Goal: Task Accomplishment & Management: Use online tool/utility

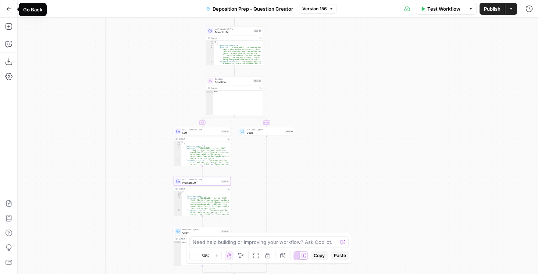
click at [10, 10] on icon "button" at bounding box center [8, 8] width 5 height 5
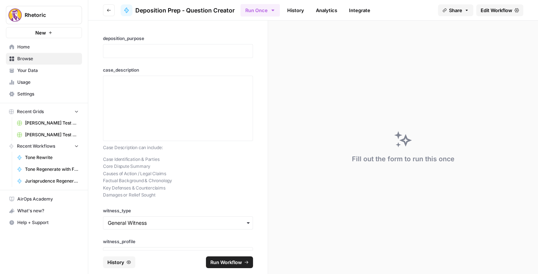
click at [494, 10] on span "Edit Workflow" at bounding box center [496, 10] width 32 height 7
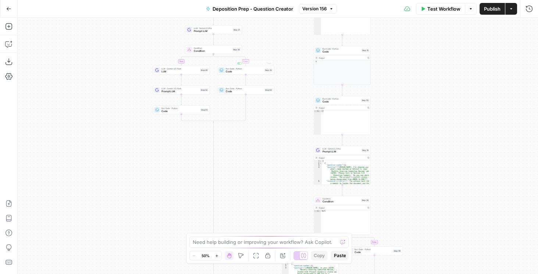
drag, startPoint x: 281, startPoint y: 53, endPoint x: 278, endPoint y: 181, distance: 128.3
click at [274, 185] on div "true false true false true false Workflow Set Inputs Inputs Condition Condition…" at bounding box center [278, 146] width 520 height 256
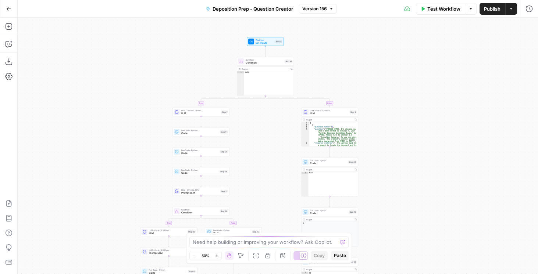
drag, startPoint x: 280, startPoint y: 134, endPoint x: 281, endPoint y: 170, distance: 35.3
click at [267, 205] on div "true false true false true false Workflow Set Inputs Inputs Condition Condition…" at bounding box center [278, 146] width 520 height 256
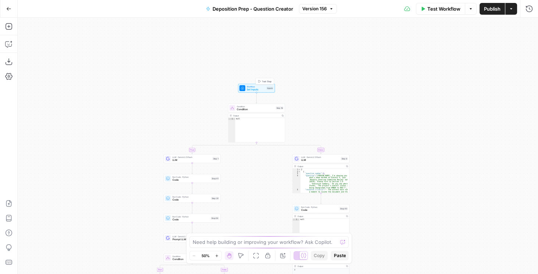
click at [250, 89] on span "Set Inputs" at bounding box center [256, 90] width 18 height 4
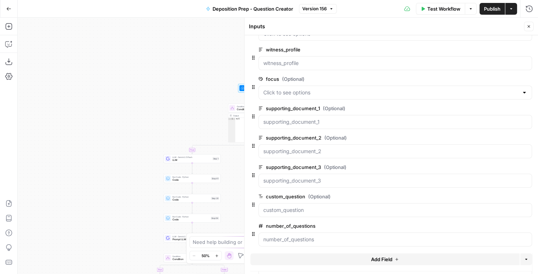
scroll to position [126, 0]
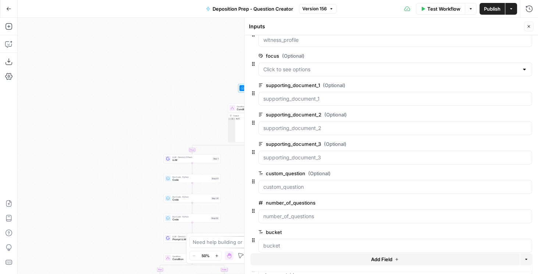
click at [498, 85] on span "edit field" at bounding box center [504, 85] width 16 height 6
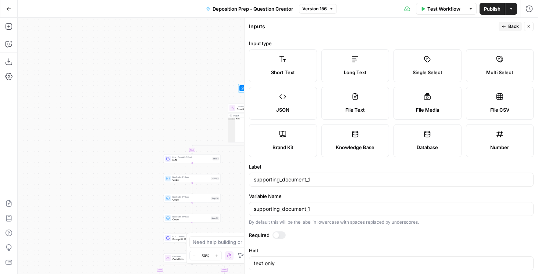
click at [410, 106] on label "File Media" at bounding box center [427, 103] width 68 height 33
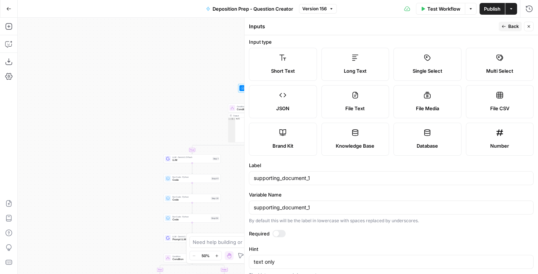
scroll to position [0, 0]
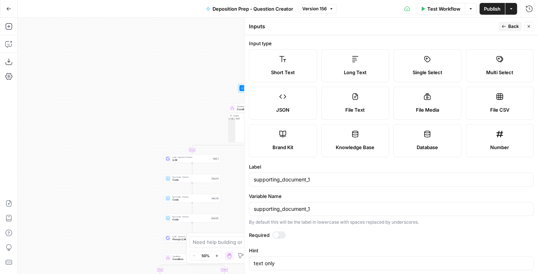
drag, startPoint x: 425, startPoint y: 93, endPoint x: 409, endPoint y: 101, distance: 17.9
click at [409, 101] on label "File Media" at bounding box center [427, 103] width 68 height 33
click at [360, 68] on label "Long Text" at bounding box center [355, 65] width 68 height 33
click at [421, 101] on label "File Media" at bounding box center [427, 103] width 68 height 33
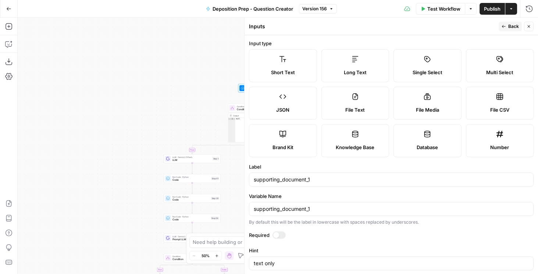
click at [421, 100] on label "File Media" at bounding box center [427, 103] width 68 height 33
click at [372, 76] on label "Long Text" at bounding box center [355, 65] width 68 height 33
click at [525, 24] on button "Close" at bounding box center [529, 27] width 10 height 10
